Goal: Find specific page/section: Find specific page/section

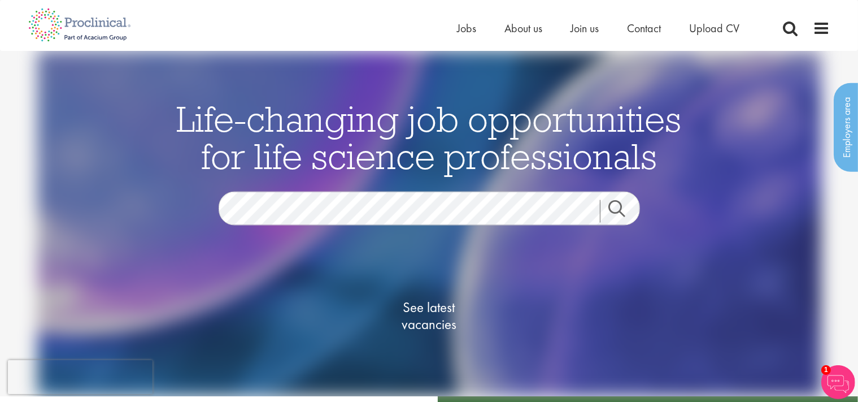
click at [397, 227] on div "See latest vacancies" at bounding box center [429, 303] width 548 height 156
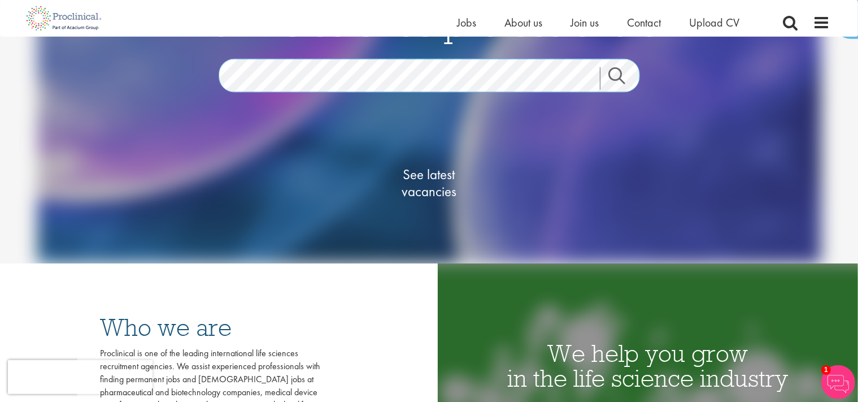
scroll to position [119, 0]
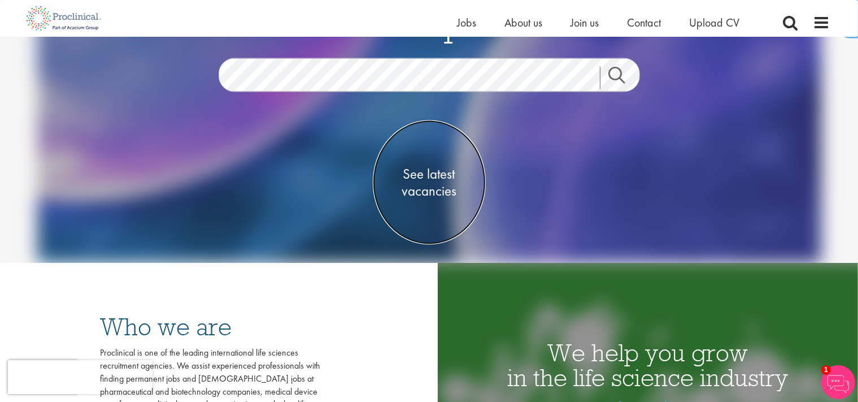
click at [427, 186] on span "See latest vacancies" at bounding box center [429, 183] width 113 height 34
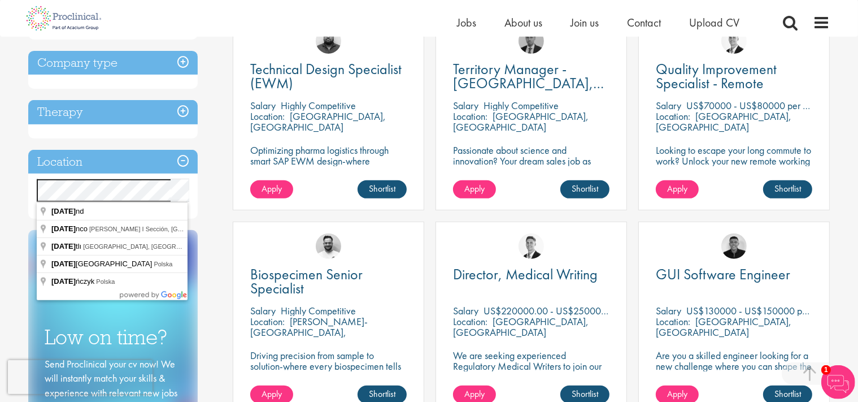
scroll to position [418, 0]
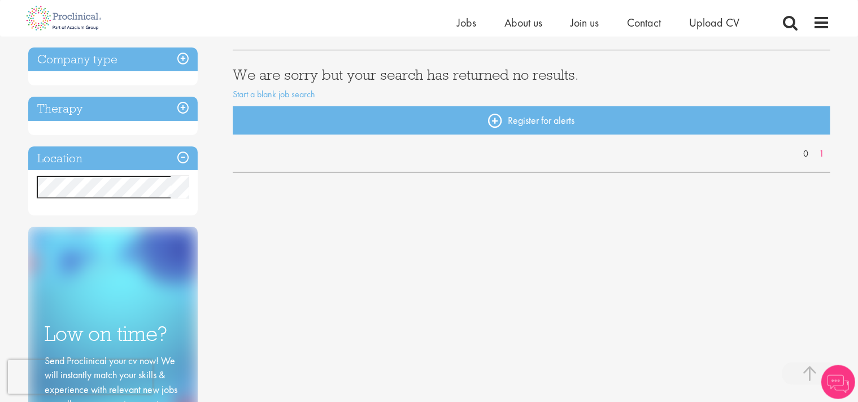
scroll to position [179, 0]
